Goal: Communication & Community: Answer question/provide support

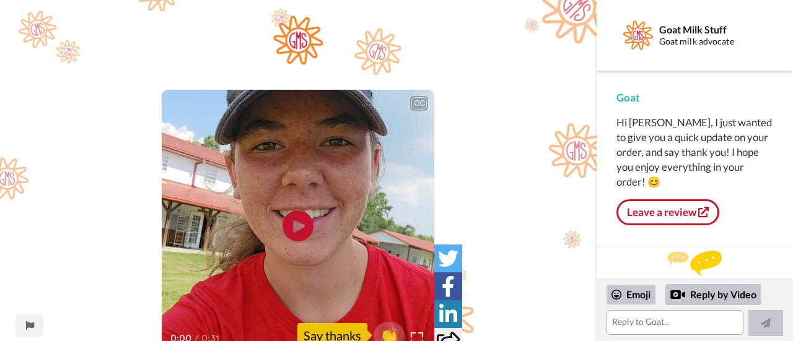
scroll to position [9, 0]
click at [294, 223] on icon "Play/Pause" at bounding box center [298, 226] width 33 height 59
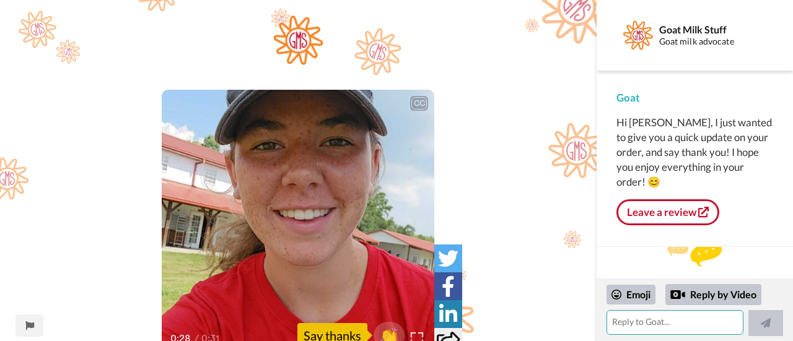
click at [660, 324] on textarea at bounding box center [675, 322] width 137 height 25
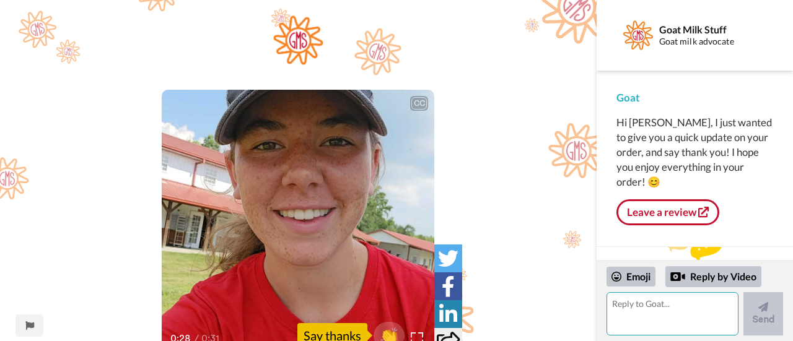
scroll to position [0, 0]
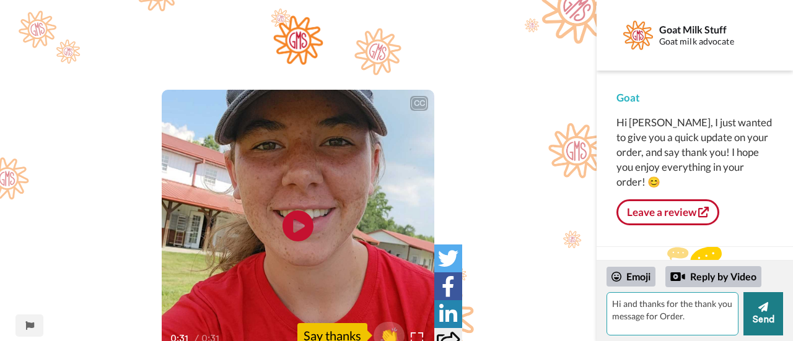
type textarea "Hi and thanks for the thank you message for Order."
click at [760, 315] on button "Send" at bounding box center [763, 313] width 40 height 43
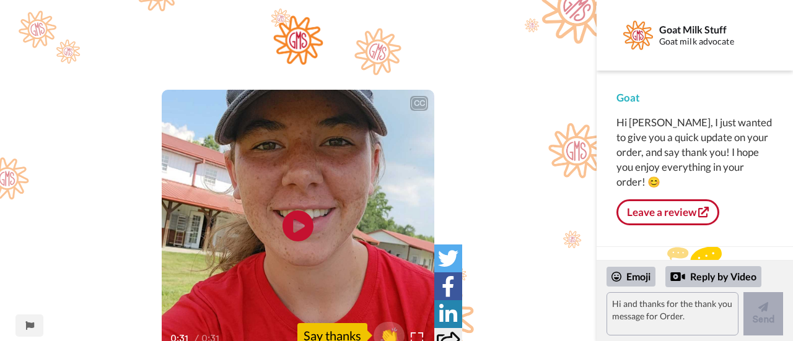
scroll to position [84, 0]
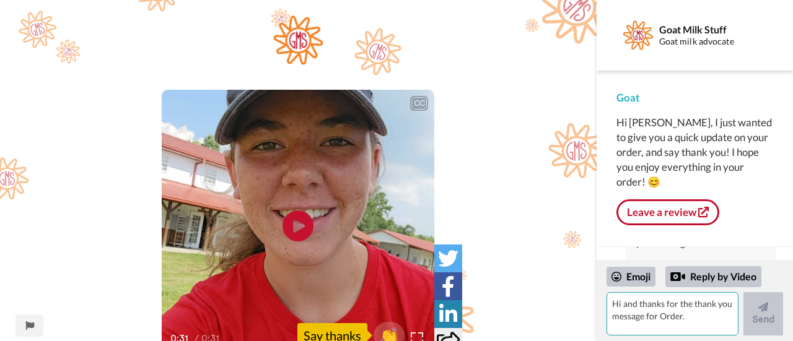
click at [623, 300] on textarea "Hi and thanks for the thank you message for Order." at bounding box center [673, 313] width 132 height 43
click at [623, 300] on textarea "T" at bounding box center [673, 313] width 132 height 43
type textarea "The soap is for me, his wife, and looking forward to trying it."
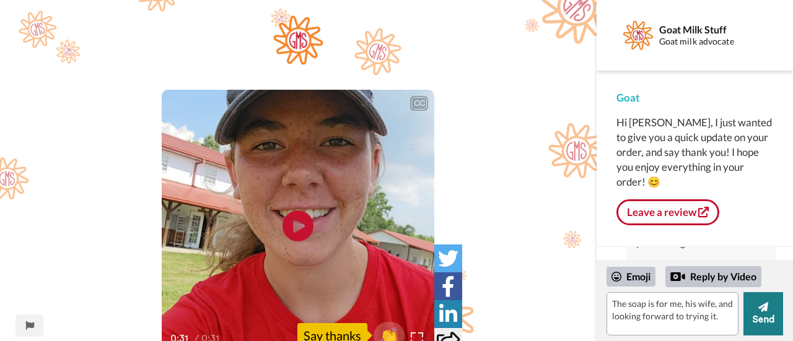
click at [760, 321] on button "Send" at bounding box center [763, 313] width 40 height 43
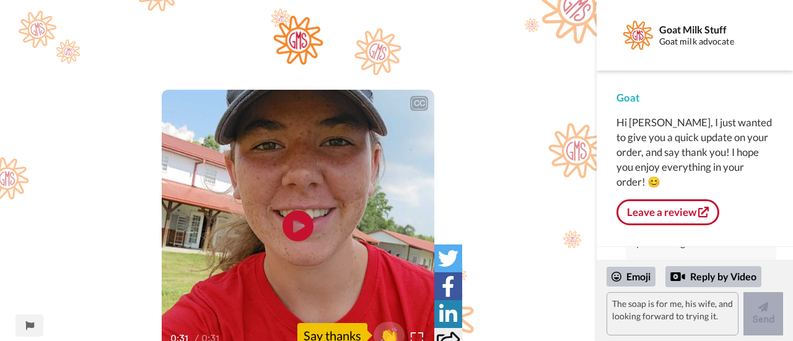
scroll to position [136, 0]
